Goal: Communication & Community: Answer question/provide support

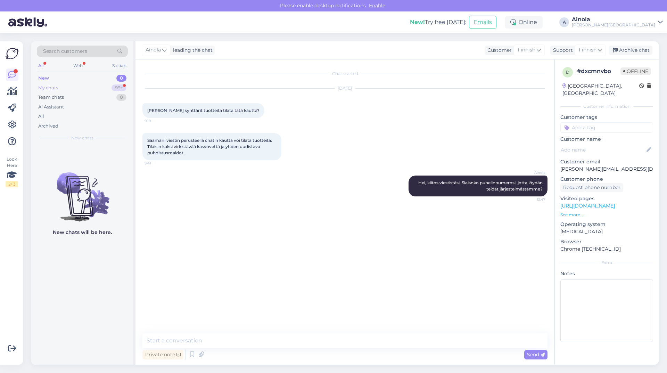
click at [81, 88] on div "My chats 99+" at bounding box center [82, 88] width 91 height 10
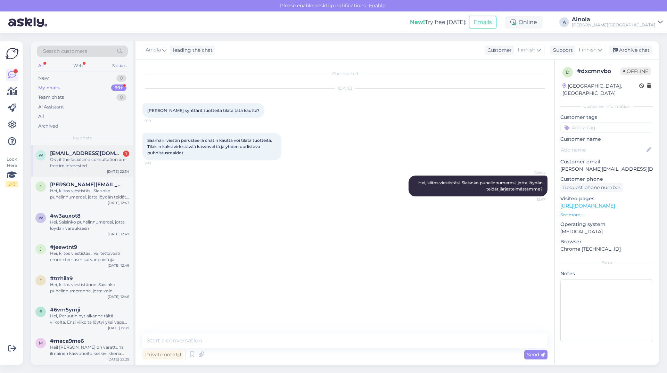
click at [71, 167] on div "Ok , if the facial and consultation are free im interested" at bounding box center [89, 162] width 79 height 13
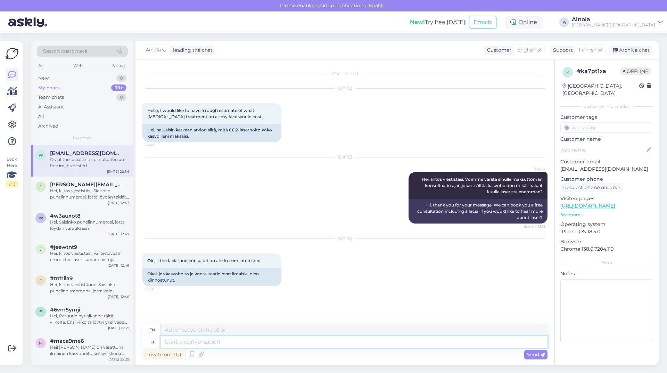
click at [232, 342] on textarea at bounding box center [353, 342] width 387 height 12
type textarea "Kyllä"
type textarea "Yes"
type textarea "Kyllä käynti on"
type textarea "Yes, the visit is"
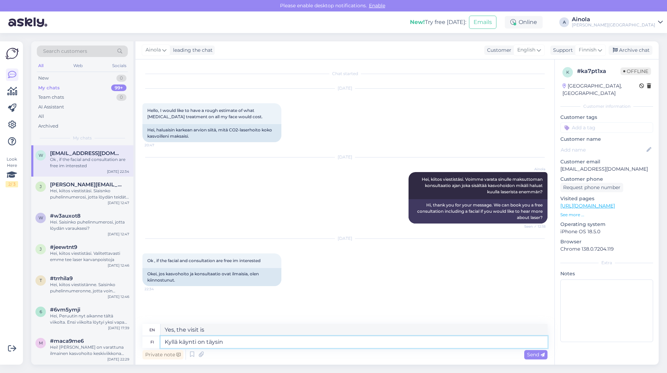
type textarea "Kyllä käynti on täysin i"
type textarea "Yes, the visit is completely"
type textarea "Kyllä käynti on täysin ilmainen"
type textarea "Yes, the visit is completely free."
type textarea "Kyllä käynti on täysin ilmainen :)"
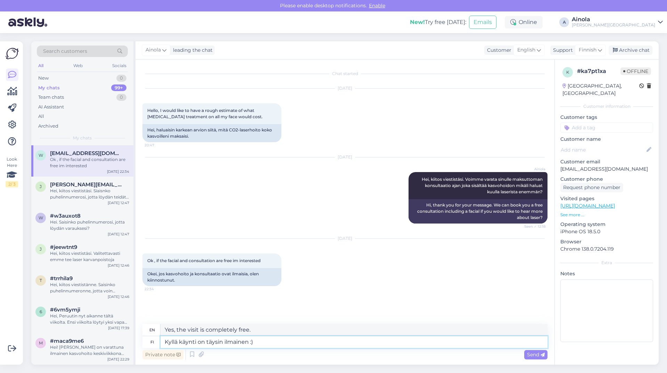
type textarea "Yes, the visit is completely free :)"
type textarea "Kyllä käynti on täysin ilmainen :) Millaiset"
type textarea "Yes, the visit is completely free :) What kind of"
type textarea "Kyllä käynti on täysin ilmainen :) Millaiset ajat"
type textarea "Yes, the visit is completely free :) What are the times?"
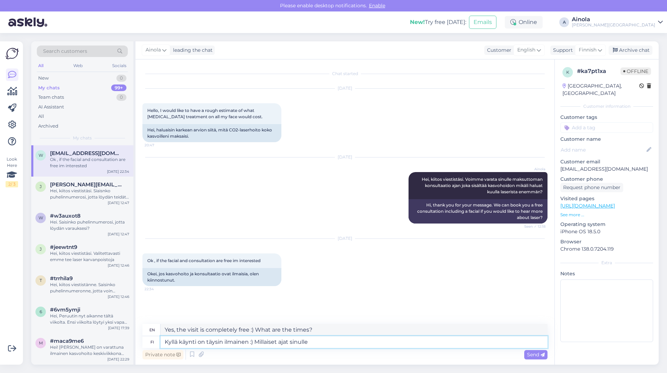
type textarea "Kyllä käynti on täysin ilmainen :) Millaiset ajat sinulle"
type textarea "Yes, the visit is completely free :) What kind of times do you have?"
type textarea "Kyllä käynti on täysin ilmainen :) Millaiset ajat sinulle sopisi"
type textarea "Yes, the visit is completely free :) What times would suit you?"
type textarea "Kyllä käynti on täysin ilmainen :) Millaiset ajat sinulle sopisi parhaiten"
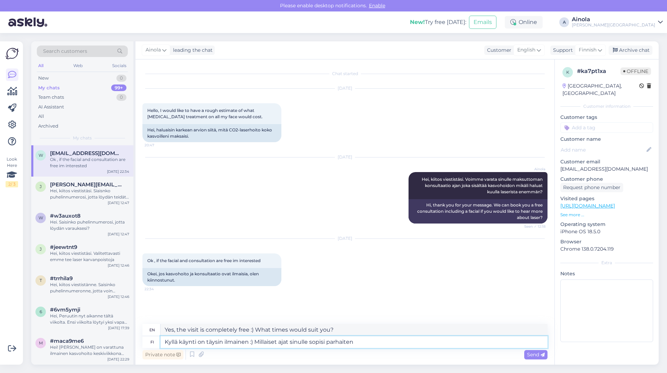
type textarea "Yes, the visit is completely free :) What times would suit you best?"
type textarea "Kyllä käynti on täysin ilmainen :) Millaiset ajat sinulle sopisi parhaiten ?"
click at [537, 352] on span "Send" at bounding box center [536, 354] width 18 height 6
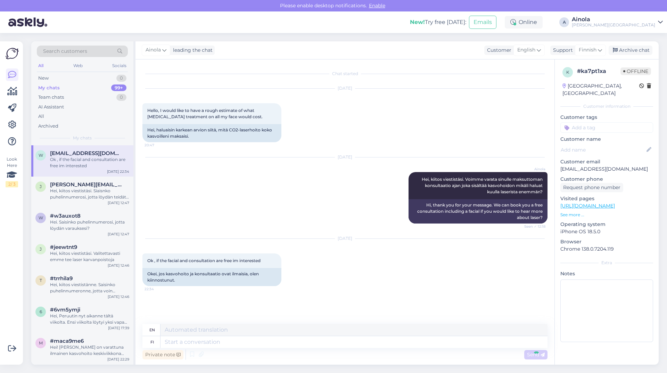
scroll to position [45, 0]
